Goal: Feedback & Contribution: Leave review/rating

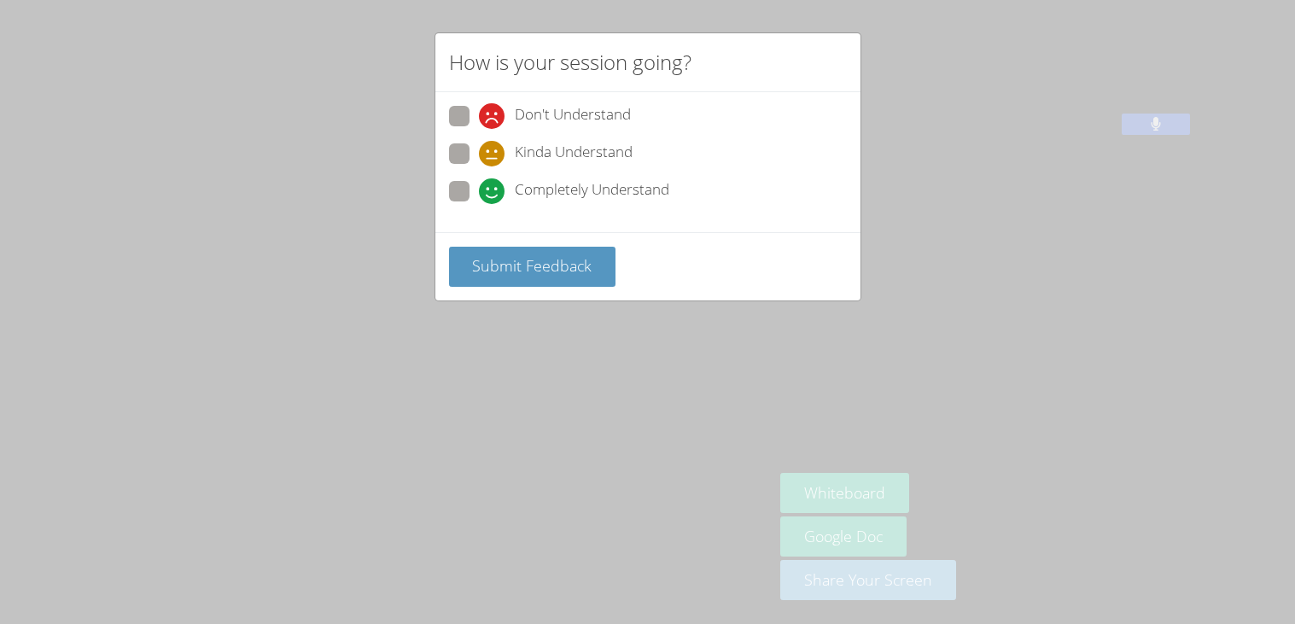
click at [429, 296] on div "How is your session going? Don't Understand Kinda Understand Completely Underst…" at bounding box center [647, 312] width 1295 height 624
click at [330, 275] on div "How is your session going? Don't Understand Kinda Understand Completely Underst…" at bounding box center [647, 312] width 1295 height 624
click at [479, 204] on span at bounding box center [479, 204] width 0 height 0
click at [479, 185] on input "Completely Understand" at bounding box center [486, 188] width 15 height 15
radio input "true"
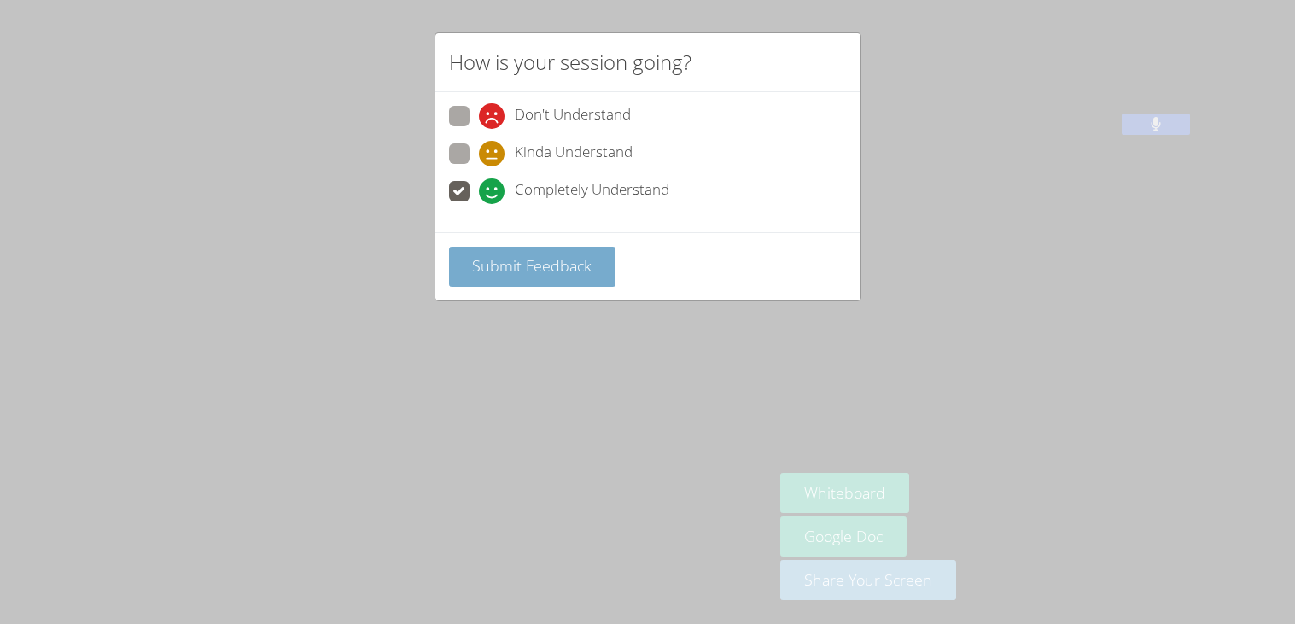
click at [474, 265] on span "Submit Feedback" at bounding box center [532, 265] width 120 height 20
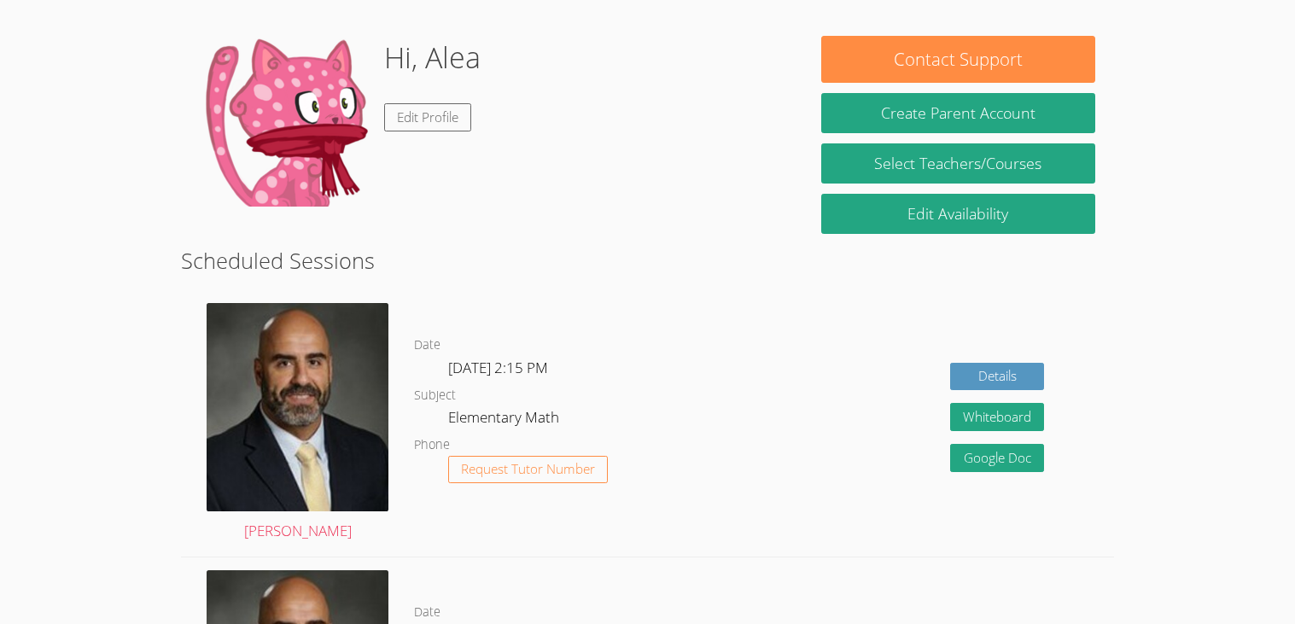
scroll to position [161, 0]
